Goal: Feedback & Contribution: Contribute content

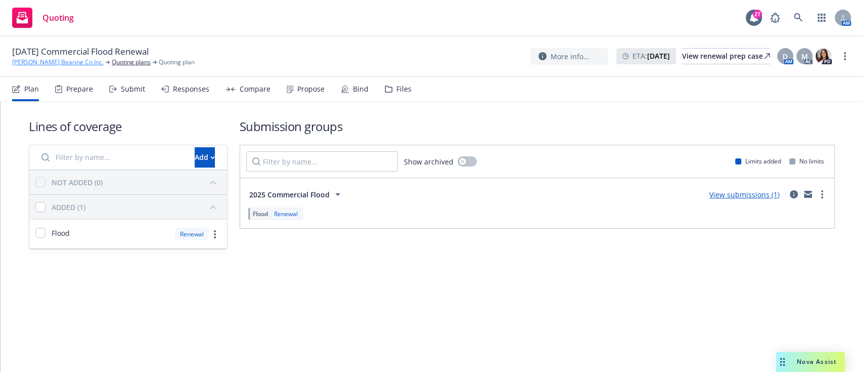
click at [49, 64] on link "[PERSON_NAME] Bearing Co Inc." at bounding box center [57, 62] width 91 height 9
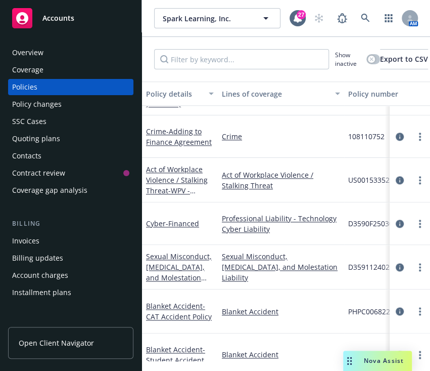
scroll to position [363, 0]
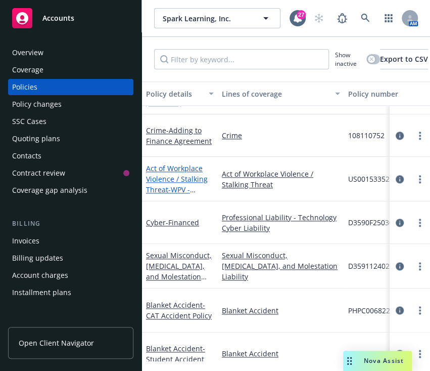
click at [190, 166] on link "Act of Workplace Violence / Stalking Threat - WPV - Financed" at bounding box center [177, 183] width 62 height 41
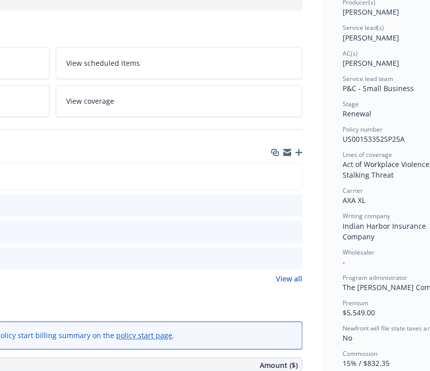
scroll to position [135, 219]
click at [296, 146] on div "Files" at bounding box center [51, 152] width 500 height 21
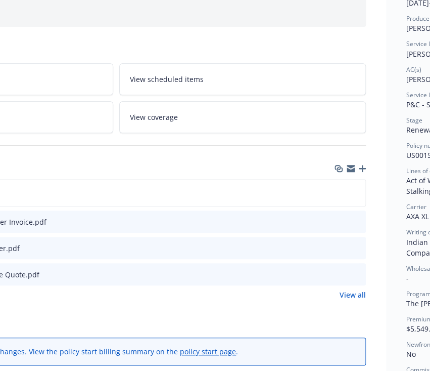
scroll to position [119, 168]
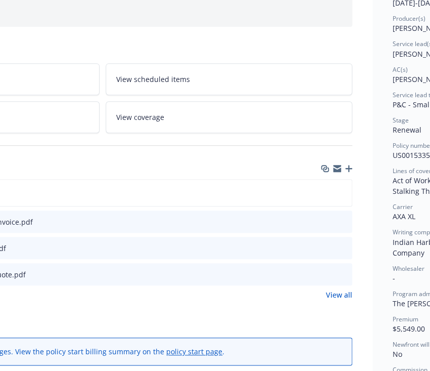
click at [352, 168] on icon "button" at bounding box center [348, 168] width 7 height 7
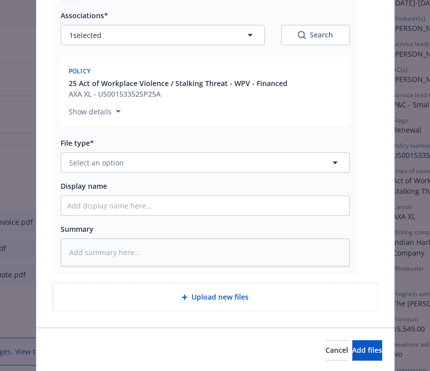
scroll to position [155, 0]
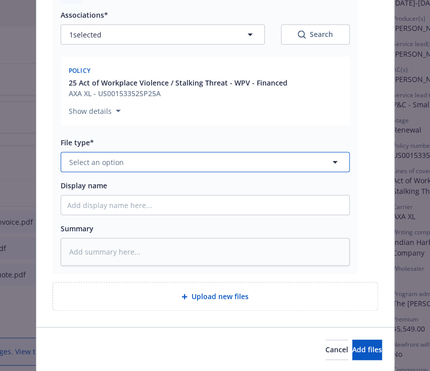
click at [207, 171] on button "Select an option" at bounding box center [205, 162] width 289 height 20
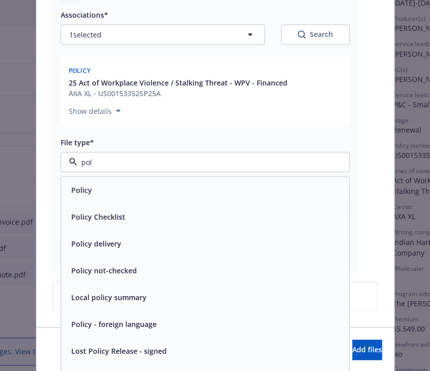
type input "poli"
click at [136, 199] on div "Policy" at bounding box center [205, 189] width 288 height 27
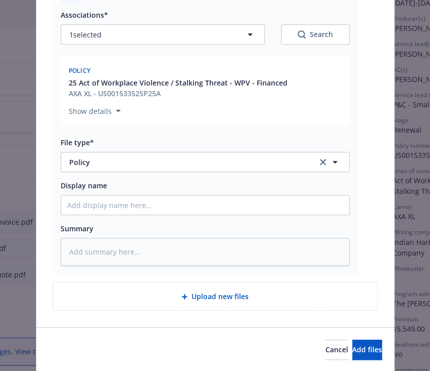
scroll to position [160, 0]
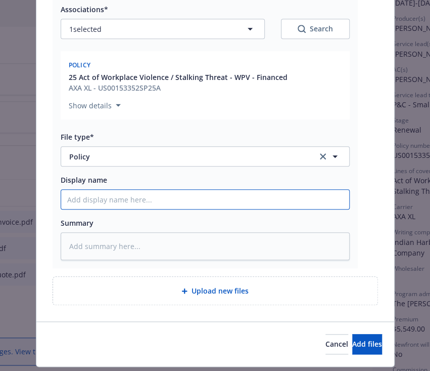
click at [136, 199] on input "Display name" at bounding box center [205, 199] width 288 height 19
type textarea "x"
type input "2"
type textarea "x"
type input "25"
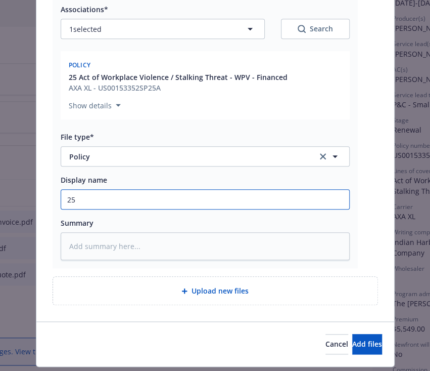
type textarea "x"
type input "25."
type textarea "x"
type input "25.2"
type textarea "x"
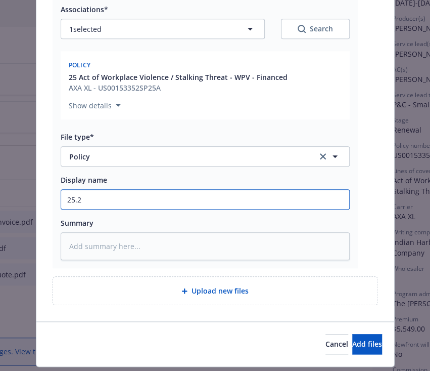
type input "25.26"
type textarea "x"
type input "25.26"
type textarea "x"
type input "25.26 W"
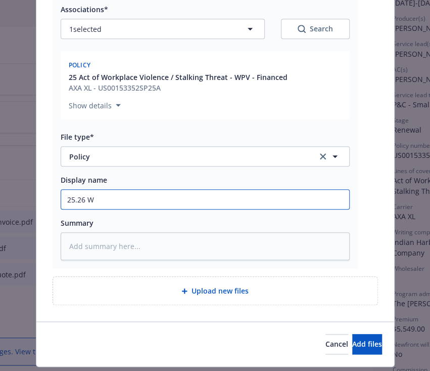
type textarea "x"
type input "25.26 Wo"
type textarea "x"
type input "25.26 Wor"
type textarea "x"
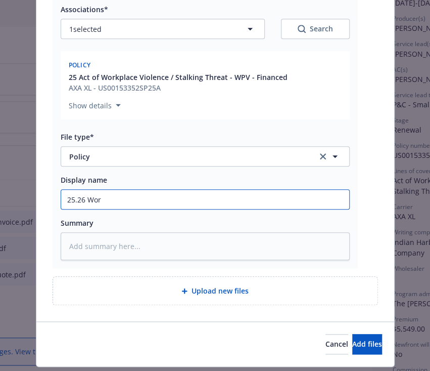
type input "25.26 Work"
type textarea "x"
type input "25.26 Workp"
type textarea "x"
type input "25.26 Workpl"
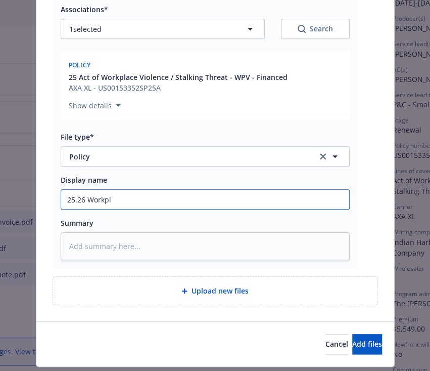
type textarea "x"
type input "25.26 Workpla"
type textarea "x"
type input "25.26 Workplac"
type textarea "x"
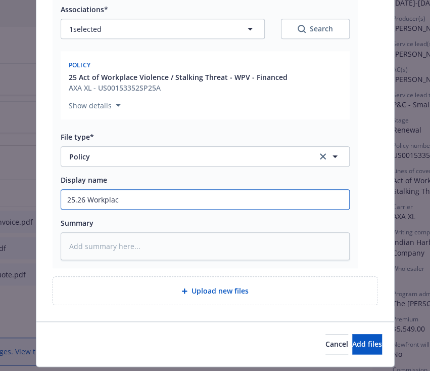
type input "25.26 Workplace"
type textarea "x"
type input "25.26 Workplace"
type textarea "x"
type input "25.26 Workplace V"
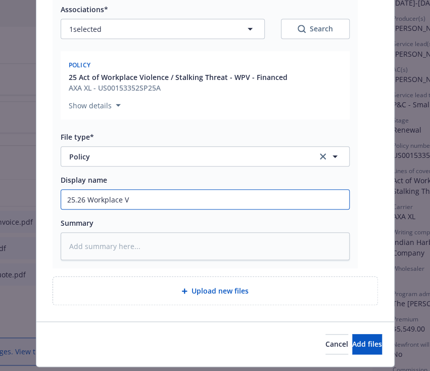
type textarea "x"
type input "25.26 Workplace Vi"
type textarea "x"
type input "25.26 Workplace Vio"
type textarea "x"
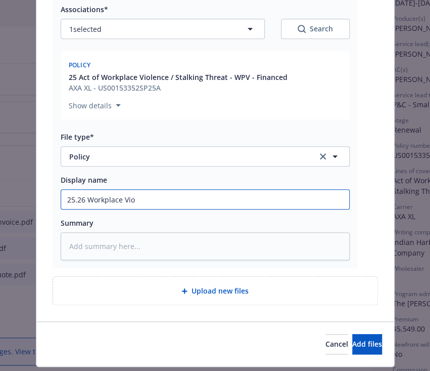
type input "25.26 Workplace Viol"
type textarea "x"
type input "25.26 Workplace Viole"
type textarea "x"
type input "25.26 Workplace Violen"
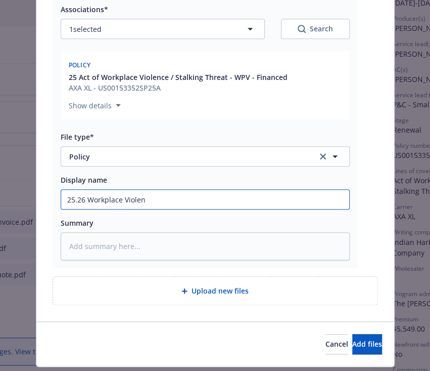
type textarea "x"
type input "25.26 Workplace Violence"
type textarea "x"
type input "25.26 Workplace Violence"
type textarea "x"
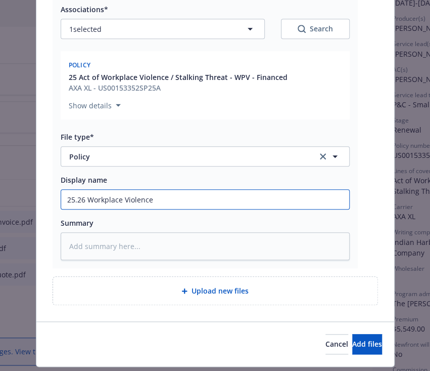
type input "25.26 Workplace Violence P"
type textarea "x"
type input "25.26 Workplace Violence Po"
type textarea "x"
type input "25.26 Workplace Violence Pol"
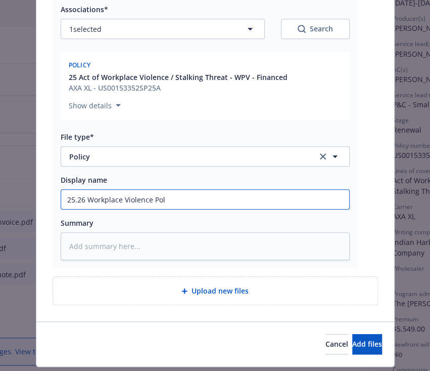
type textarea "x"
type input "25.26 Workplace Violence Poli"
type textarea "x"
type input "25.26 Workplace Violence Polic"
type textarea "x"
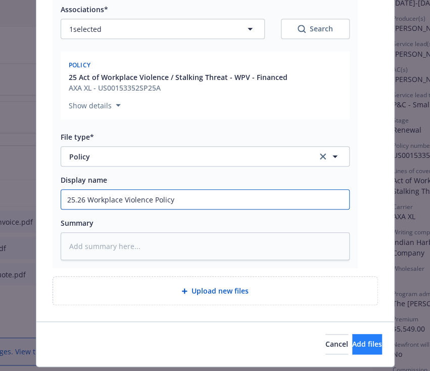
type input "25.26 Workplace Violence Policy"
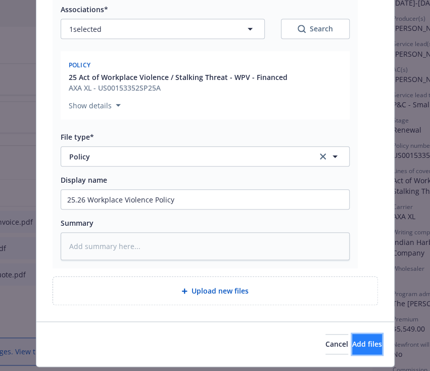
click at [352, 347] on span "Add files" at bounding box center [367, 344] width 30 height 10
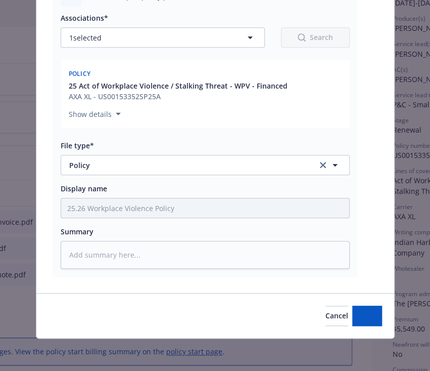
scroll to position [151, 0]
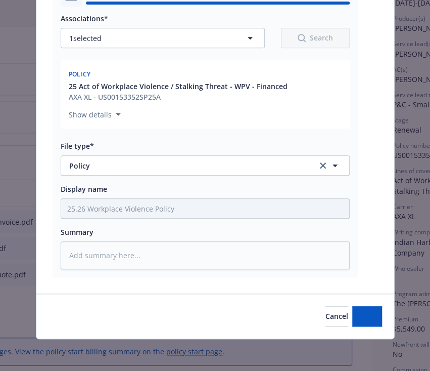
type textarea "x"
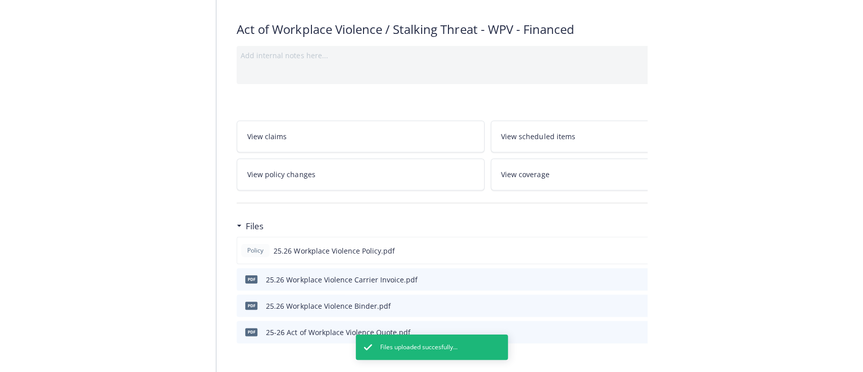
scroll to position [0, 0]
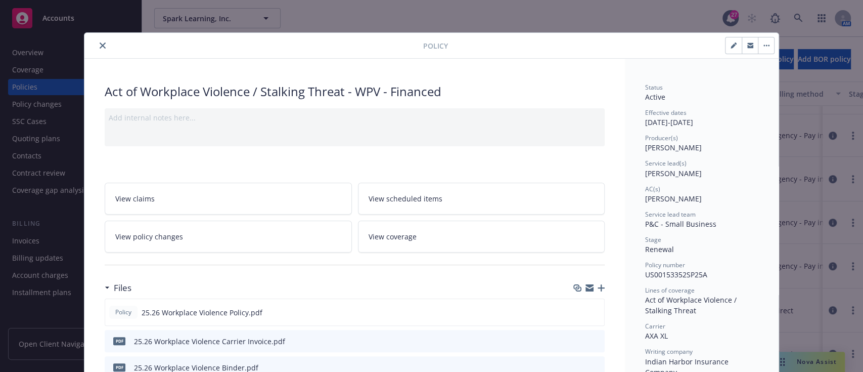
click at [101, 40] on button "close" at bounding box center [103, 45] width 12 height 12
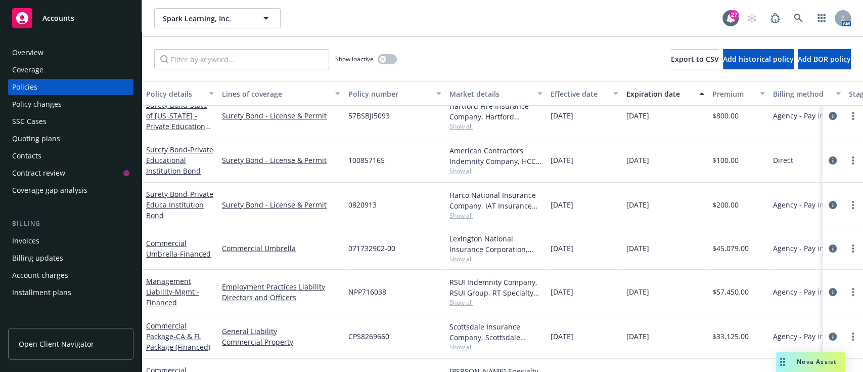
scroll to position [97, 1]
click at [184, 256] on span "- Financed" at bounding box center [193, 254] width 33 height 10
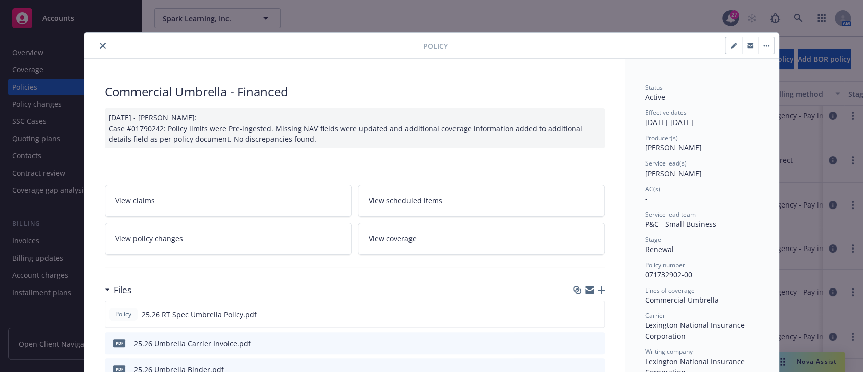
click at [100, 43] on icon "close" at bounding box center [103, 45] width 6 height 6
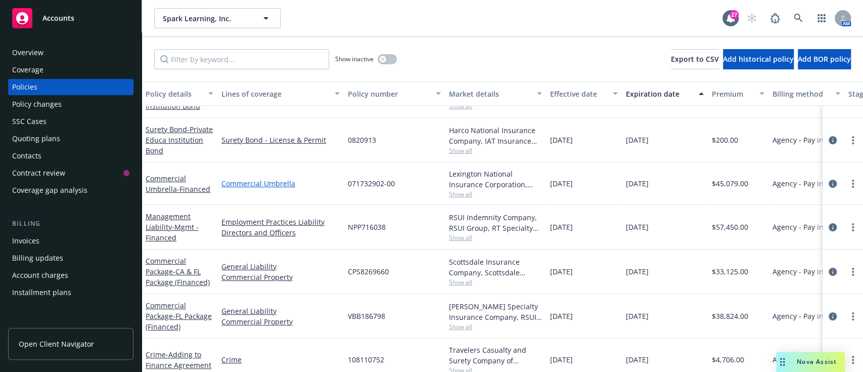
scroll to position [176, 1]
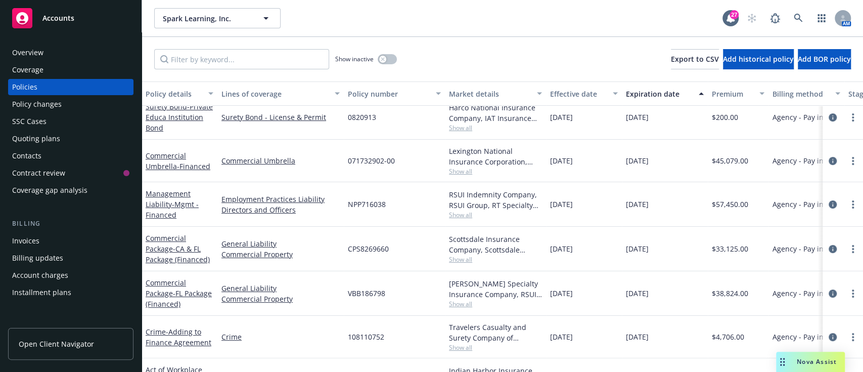
click at [167, 208] on div "Management Liability - Mgmt - Financed" at bounding box center [180, 204] width 68 height 32
click at [166, 202] on link "Management Liability - Mgmt - Financed" at bounding box center [172, 204] width 53 height 31
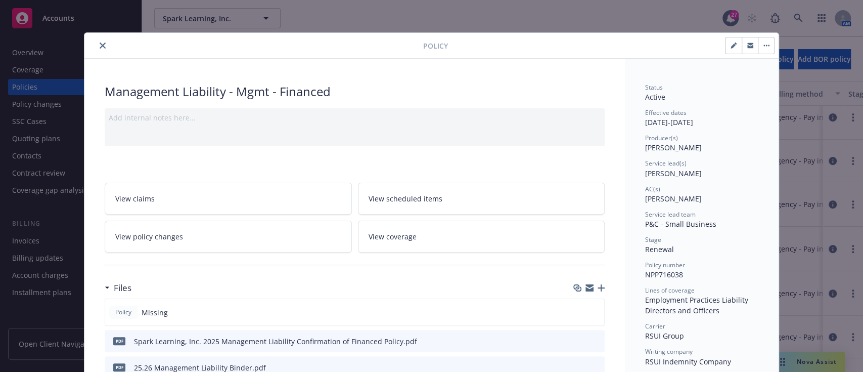
scroll to position [59, 0]
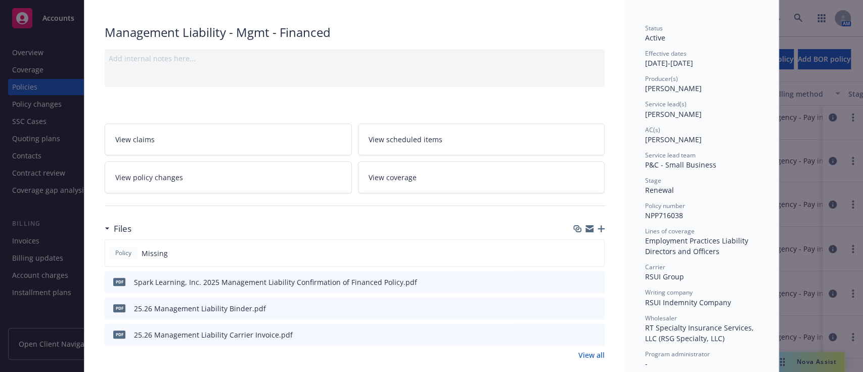
click at [430, 278] on icon "preview file" at bounding box center [594, 281] width 9 height 7
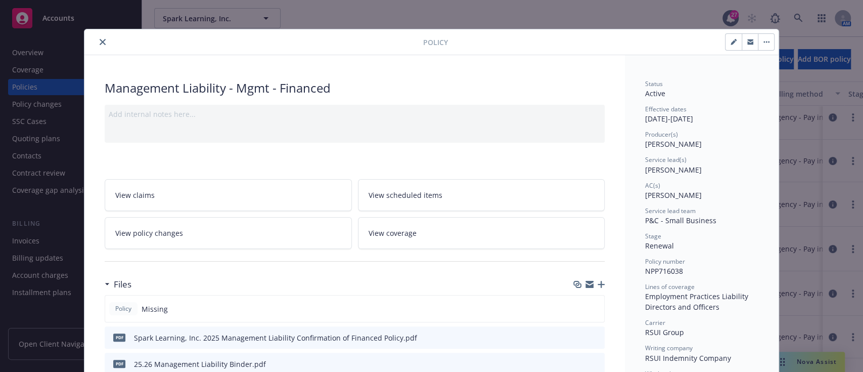
scroll to position [3, 0]
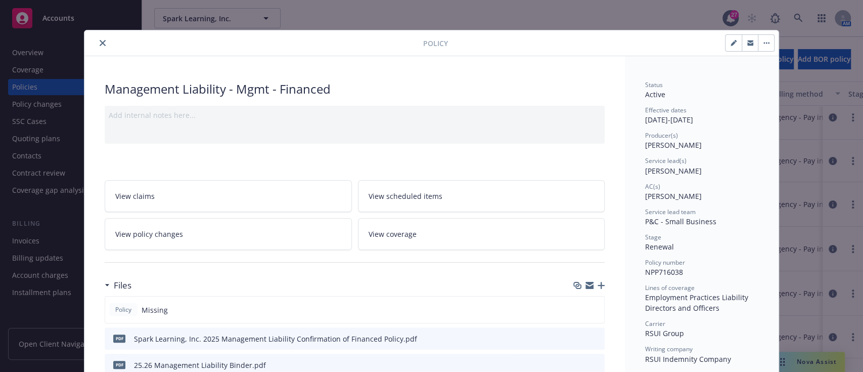
click at [100, 45] on icon "close" at bounding box center [103, 43] width 6 height 6
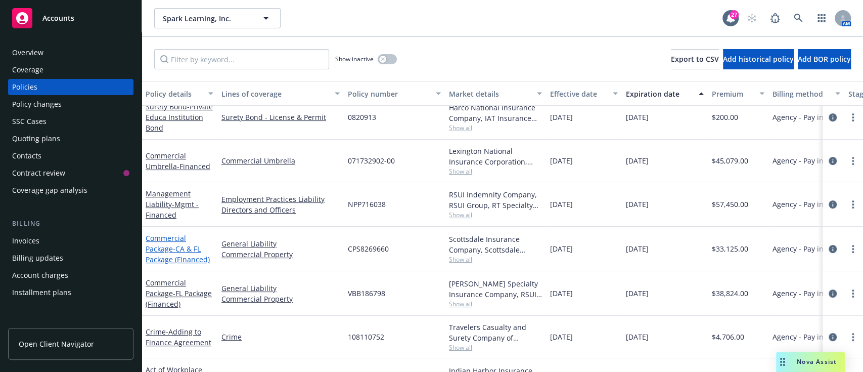
click at [179, 249] on span "- CA & FL Package (Financed)" at bounding box center [178, 254] width 64 height 20
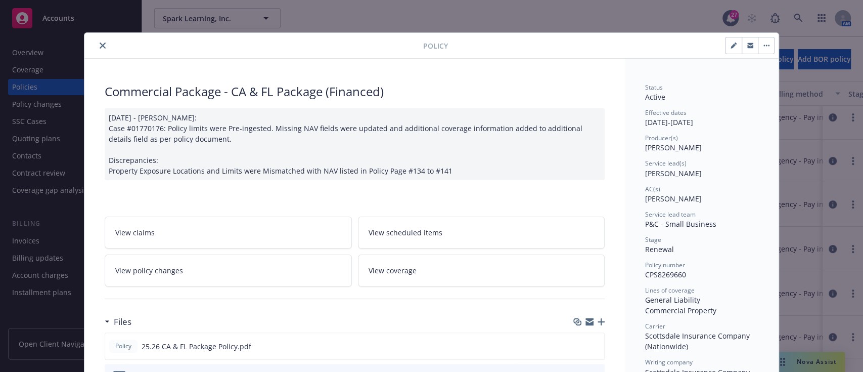
click at [100, 43] on icon "close" at bounding box center [103, 45] width 6 height 6
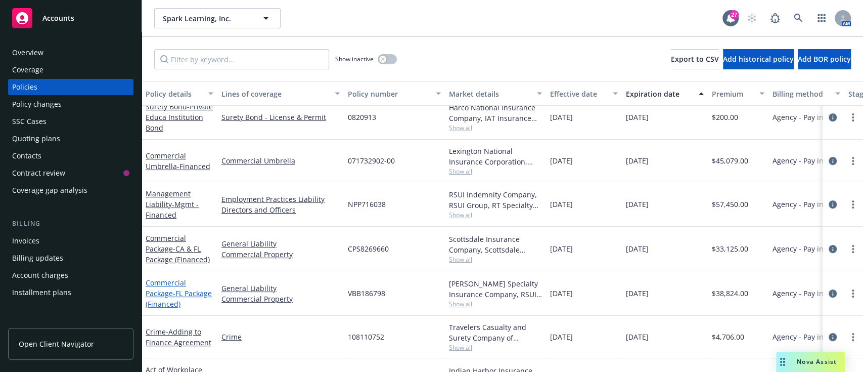
click at [157, 297] on span "- FL Package (Financed)" at bounding box center [179, 298] width 66 height 20
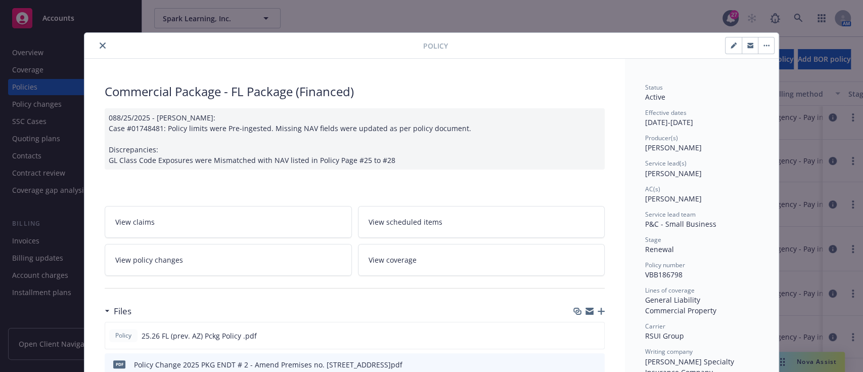
click at [97, 40] on button "close" at bounding box center [103, 45] width 12 height 12
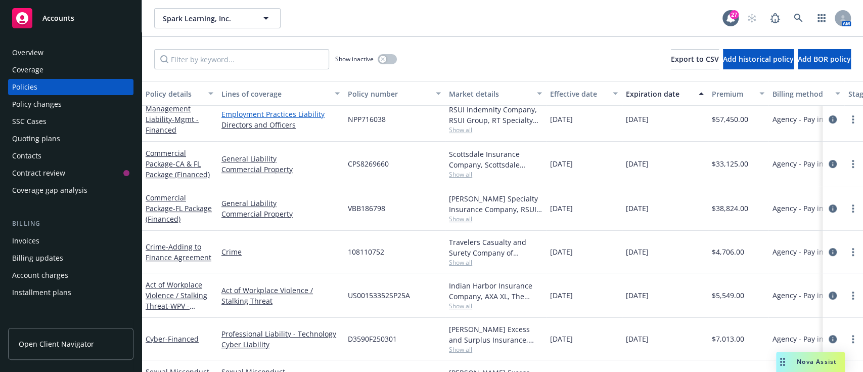
scroll to position [304, 1]
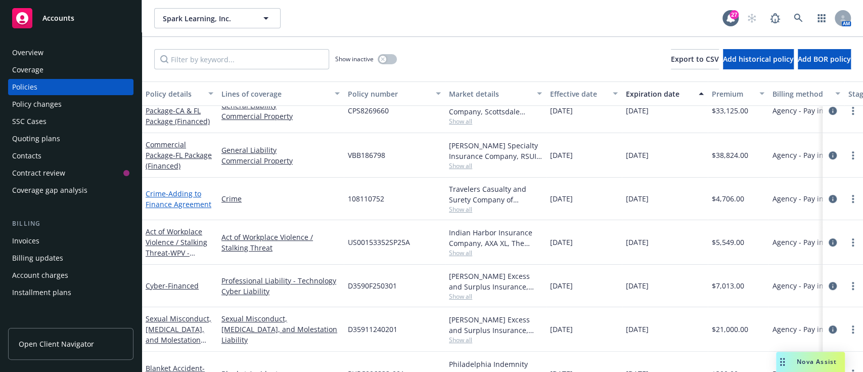
click at [190, 197] on span "- Adding to Finance Agreement" at bounding box center [179, 199] width 66 height 20
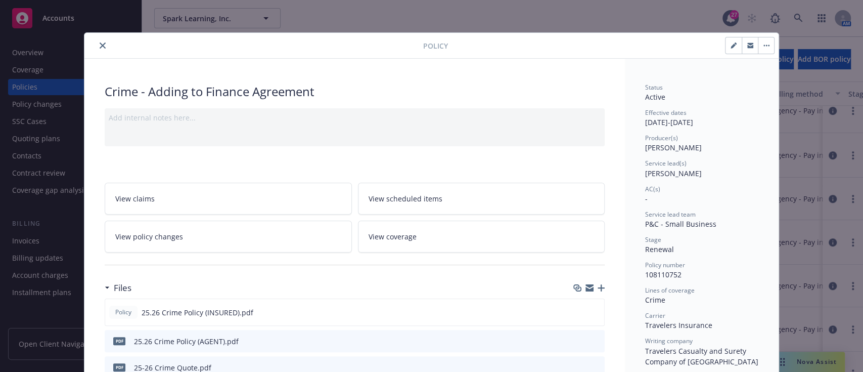
click at [100, 44] on icon "close" at bounding box center [103, 45] width 6 height 6
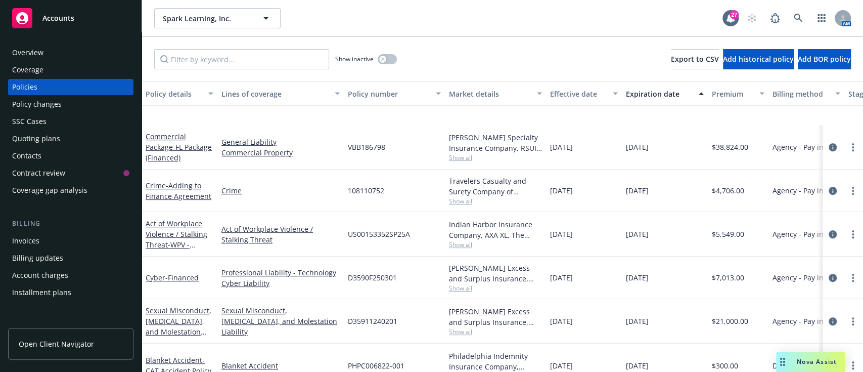
scroll to position [372, 1]
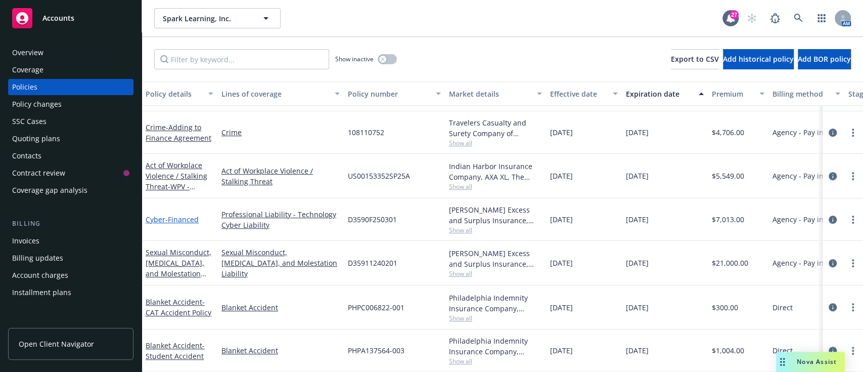
click at [178, 214] on span "- Financed" at bounding box center [181, 219] width 33 height 10
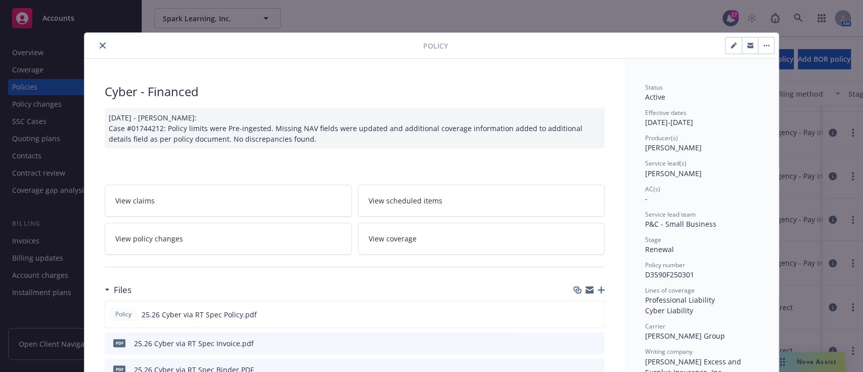
click at [100, 43] on icon "close" at bounding box center [103, 45] width 6 height 6
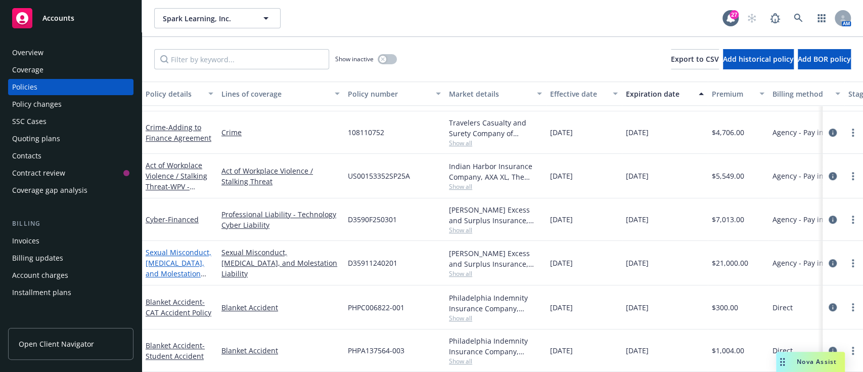
click at [192, 248] on link "Sexual Misconduct, Physical Abuse, and Molestation Liability - SAM - Financed" at bounding box center [179, 278] width 66 height 63
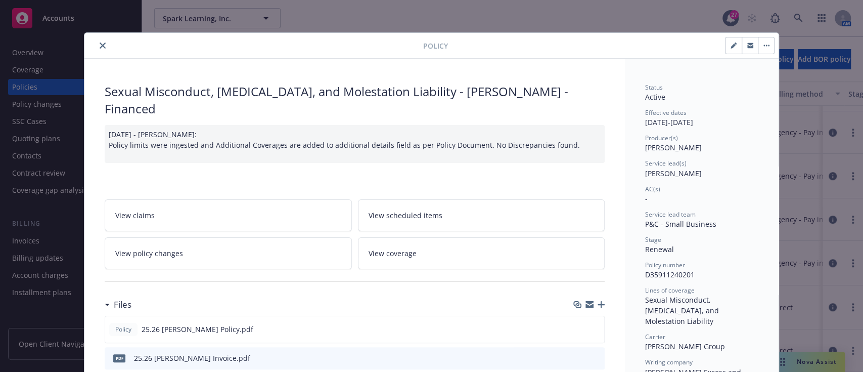
click at [100, 44] on icon "close" at bounding box center [103, 45] width 6 height 6
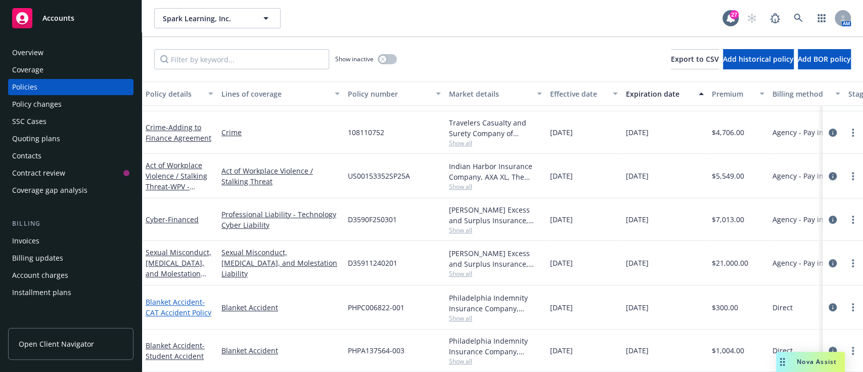
click at [174, 300] on span "- CAT Accident Policy" at bounding box center [179, 307] width 66 height 20
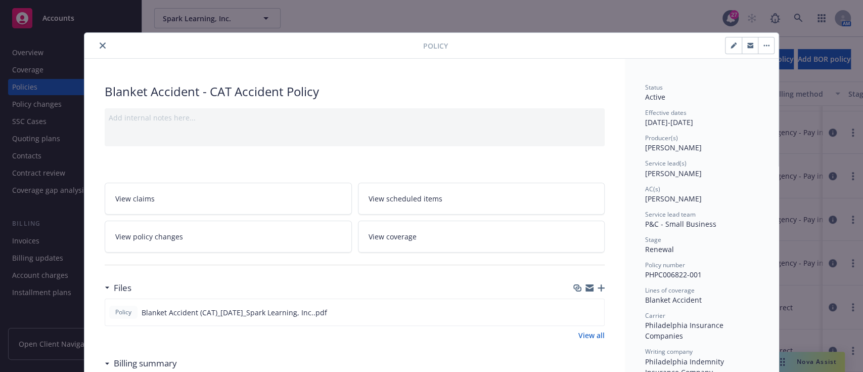
click at [100, 42] on icon "close" at bounding box center [103, 45] width 6 height 6
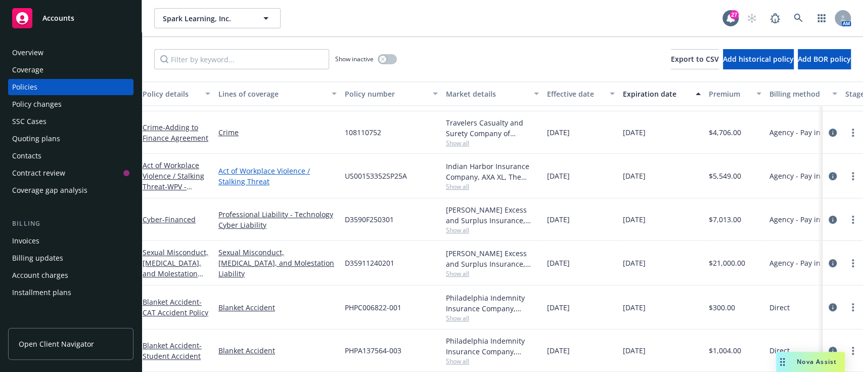
scroll to position [372, 0]
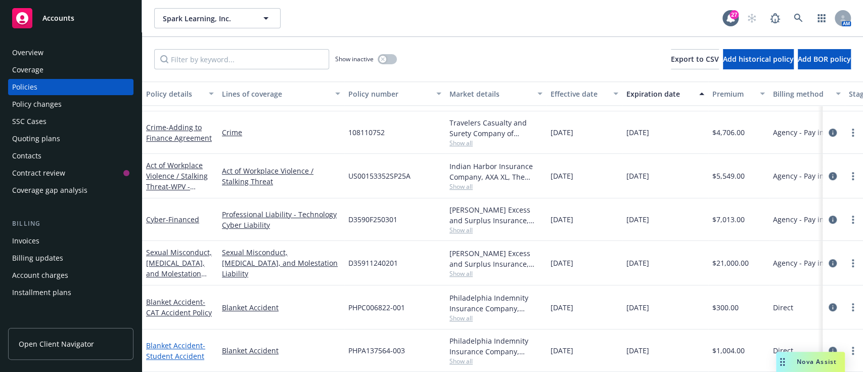
click at [187, 340] on link "Blanket Accident - Student Accident" at bounding box center [175, 350] width 59 height 20
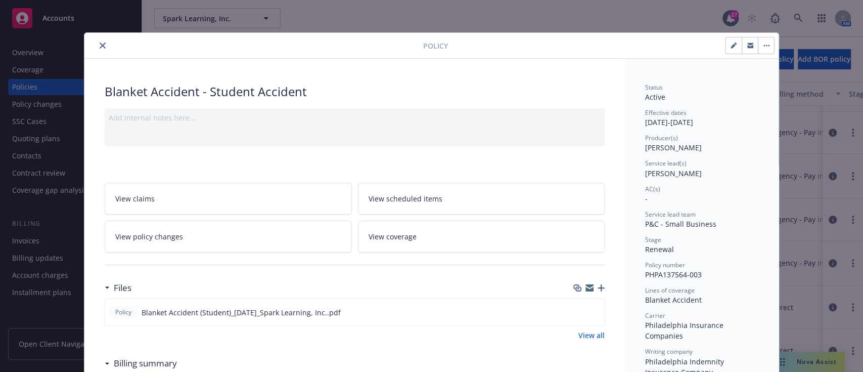
click at [97, 39] on button "close" at bounding box center [103, 45] width 12 height 12
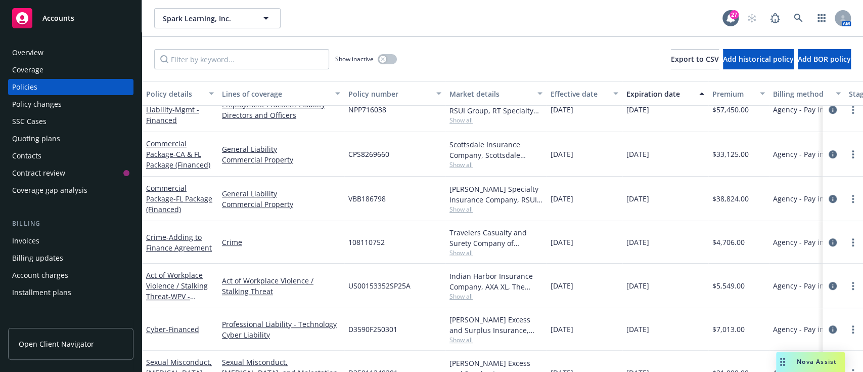
scroll to position [228, 0]
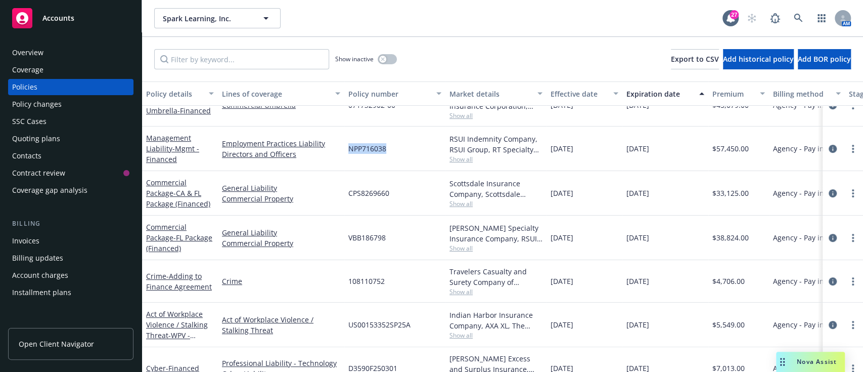
drag, startPoint x: 389, startPoint y: 147, endPoint x: 346, endPoint y: 149, distance: 43.0
click at [346, 149] on div "NPP716038" at bounding box center [394, 148] width 101 height 44
copy span "NPP716038"
